Goal: Find specific page/section: Find specific page/section

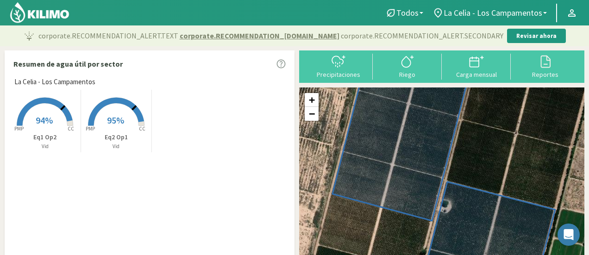
click at [82, 80] on span "La Celia - Los Campamentos" at bounding box center [54, 82] width 81 height 11
click at [487, 11] on span "La Celia - Los Campamentos" at bounding box center [492, 13] width 99 height 10
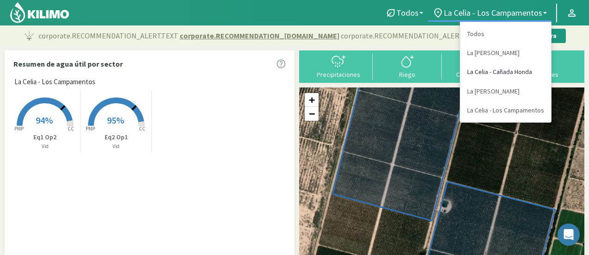
click at [502, 72] on link "La Celia - Cañada Honda" at bounding box center [505, 71] width 91 height 19
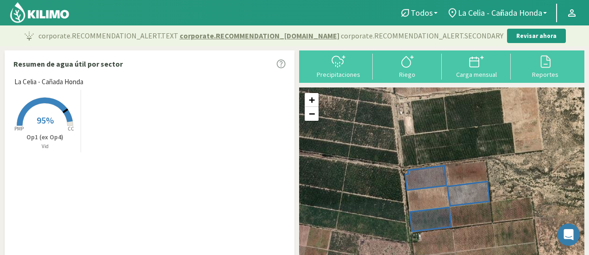
scroll to position [46, 0]
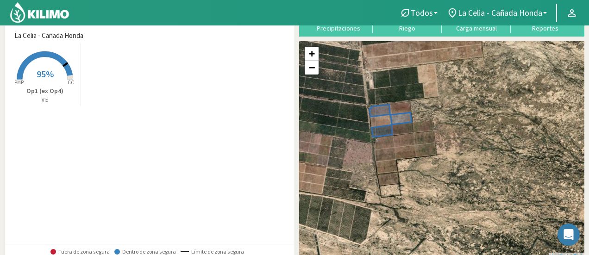
drag, startPoint x: 462, startPoint y: 220, endPoint x: 441, endPoint y: 167, distance: 57.2
click at [441, 167] on div "+ − Leaflet | © Esri" at bounding box center [441, 150] width 285 height 219
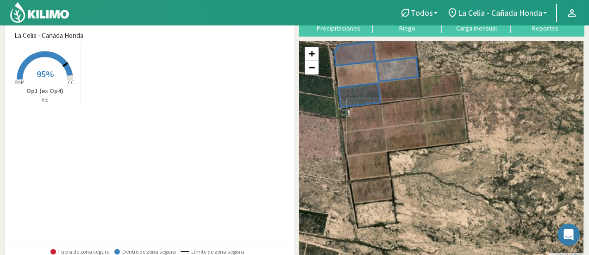
drag, startPoint x: 493, startPoint y: 201, endPoint x: 393, endPoint y: 7, distance: 218.8
click at [467, 174] on div "+ − Leaflet | © Esri" at bounding box center [441, 150] width 285 height 219
click at [379, 150] on div "+ − Leaflet | © Esri" at bounding box center [441, 150] width 285 height 219
click at [352, 155] on div "+ − Leaflet | © Esri" at bounding box center [441, 150] width 285 height 219
click at [381, 177] on div "+ − Leaflet | © Esri" at bounding box center [441, 150] width 285 height 219
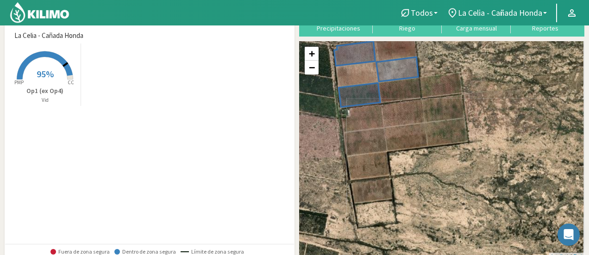
click at [367, 114] on div "+ − Leaflet | © Esri" at bounding box center [441, 150] width 285 height 219
